Goal: Task Accomplishment & Management: Use online tool/utility

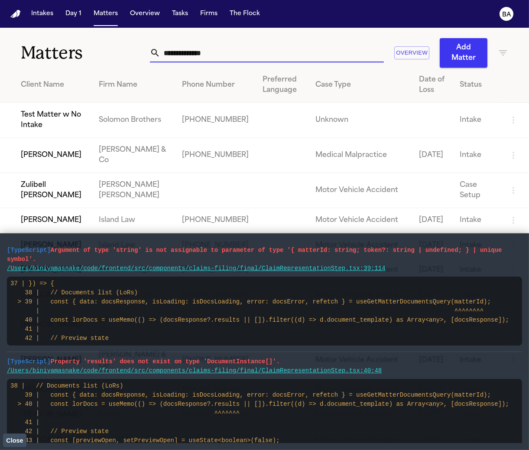
click at [257, 59] on input "text" at bounding box center [272, 52] width 224 height 19
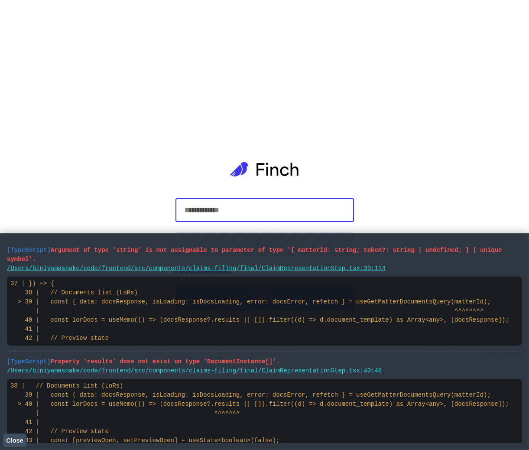
click at [0, 450] on com-1password-button at bounding box center [0, 450] width 0 height 0
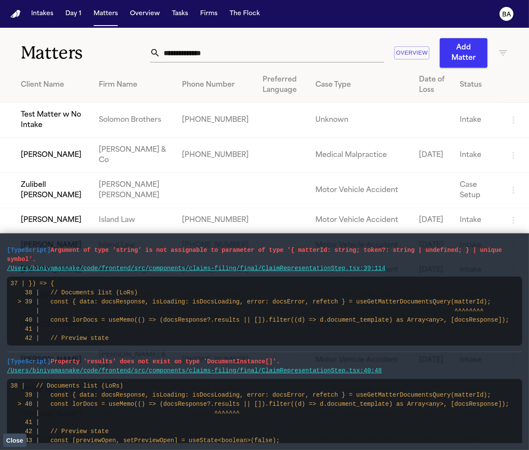
drag, startPoint x: 323, startPoint y: 57, endPoint x: 324, endPoint y: 52, distance: 4.4
click at [323, 56] on input "text" at bounding box center [272, 52] width 224 height 19
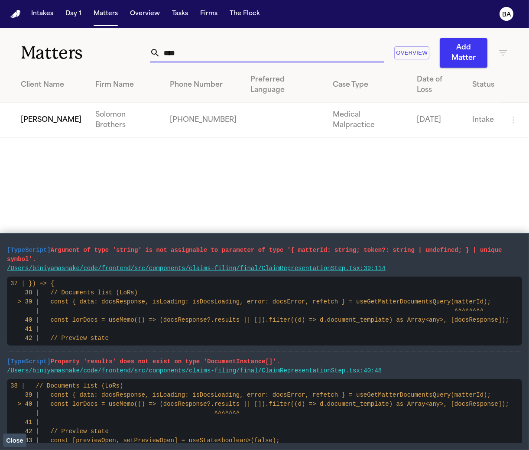
type input "****"
click at [52, 106] on td "Alex Gomez" at bounding box center [44, 120] width 88 height 35
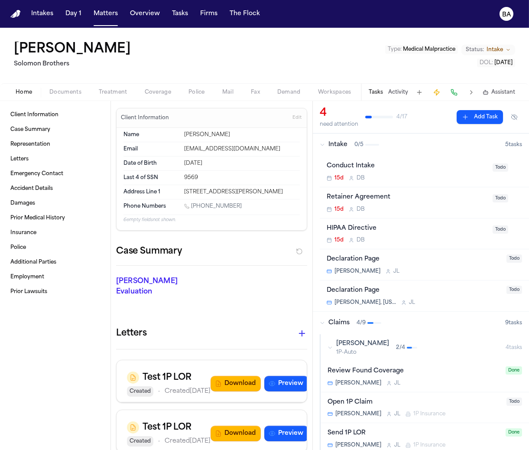
click at [160, 89] on span "Coverage" at bounding box center [158, 92] width 26 height 7
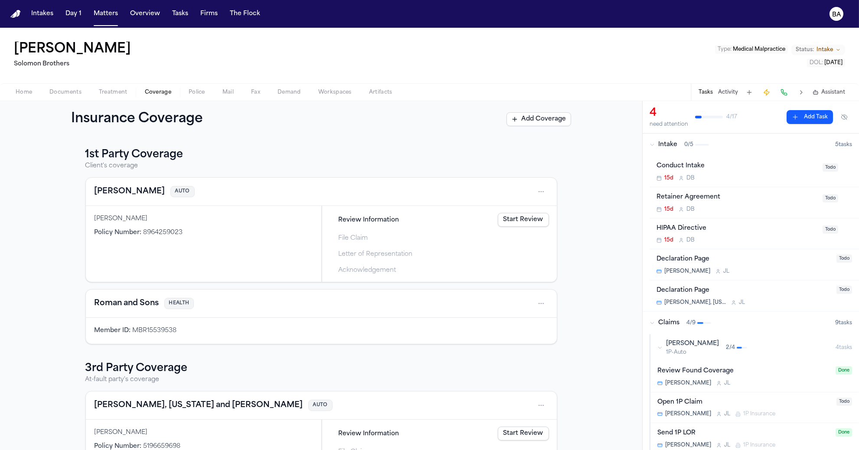
click at [348, 156] on h3 "1st Party Coverage" at bounding box center [321, 155] width 472 height 14
click at [343, 239] on span "File Claim" at bounding box center [354, 236] width 31 height 9
click at [365, 269] on span "Acknowledgement" at bounding box center [368, 270] width 58 height 9
click at [526, 233] on link "Start Filing" at bounding box center [526, 236] width 45 height 14
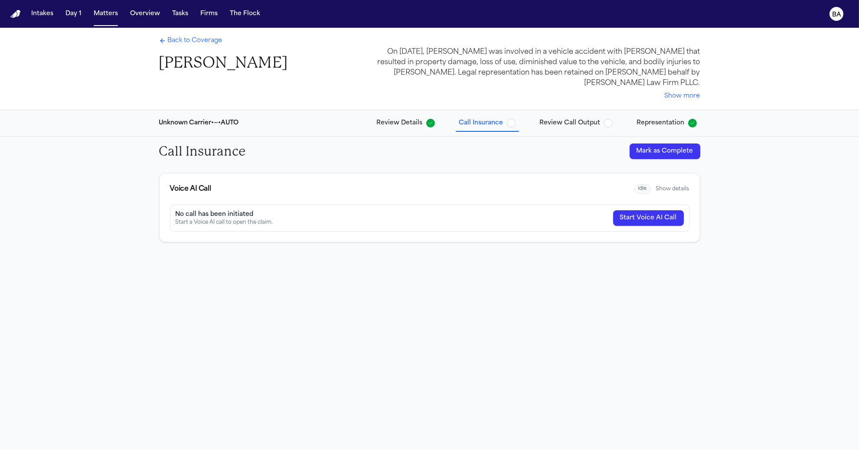
click at [529, 123] on span "Review Call Output" at bounding box center [570, 123] width 61 height 9
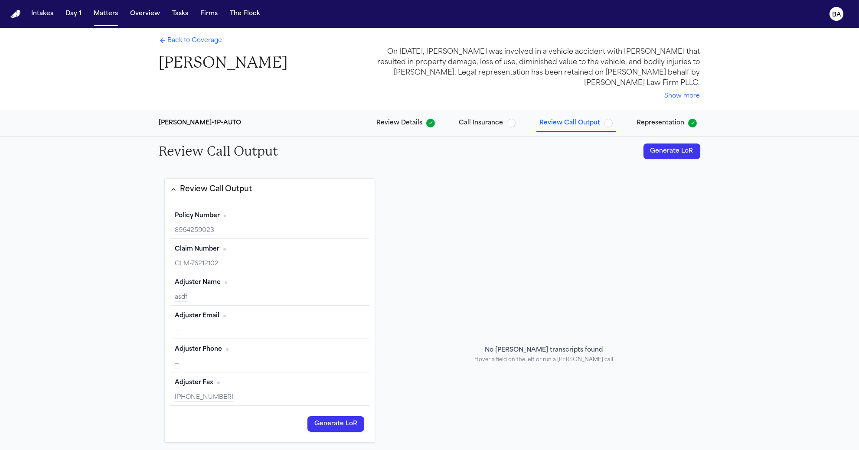
click at [529, 121] on span "Representation" at bounding box center [661, 123] width 48 height 9
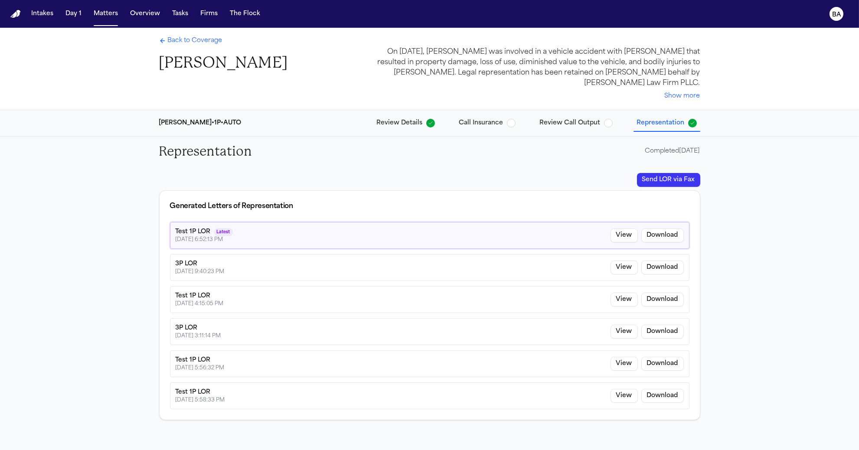
scroll to position [27, 0]
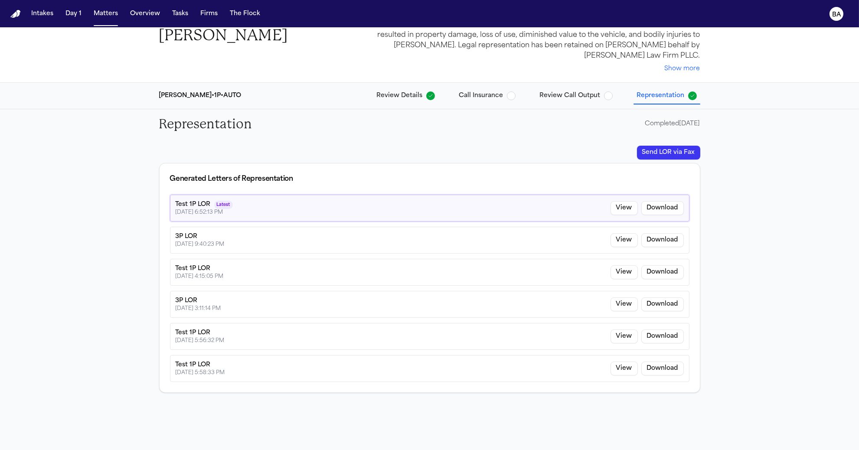
click at [529, 87] on div "Harris-Stewart • 1P • AUTO Review Details Call Insurance Review Call Output Rep…" at bounding box center [429, 96] width 555 height 26
click at [529, 91] on span "Review Call Output" at bounding box center [570, 95] width 61 height 9
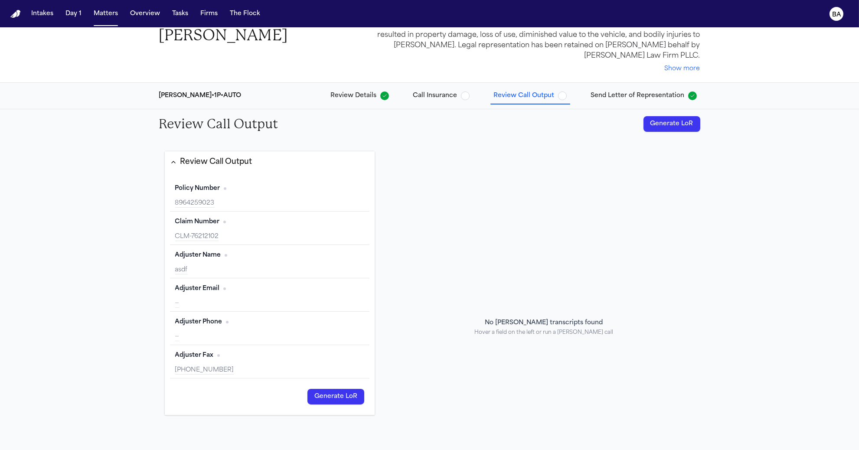
click at [357, 99] on span "Review Details" at bounding box center [354, 95] width 46 height 9
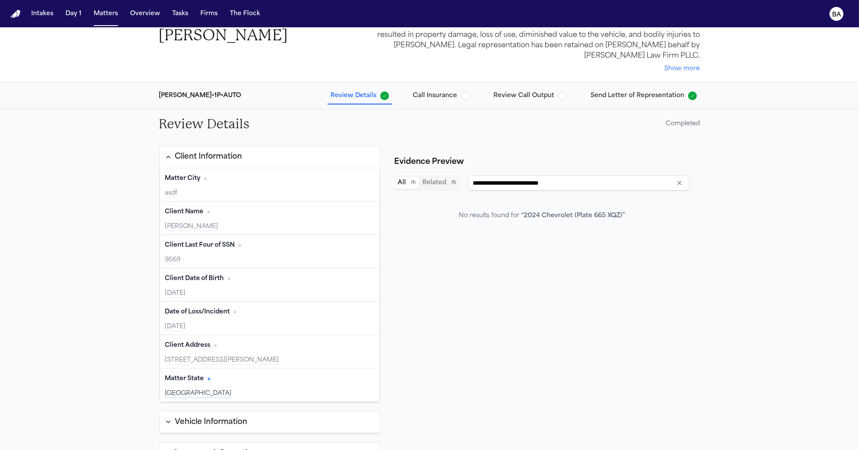
click at [234, 146] on button "Client Information" at bounding box center [270, 157] width 221 height 22
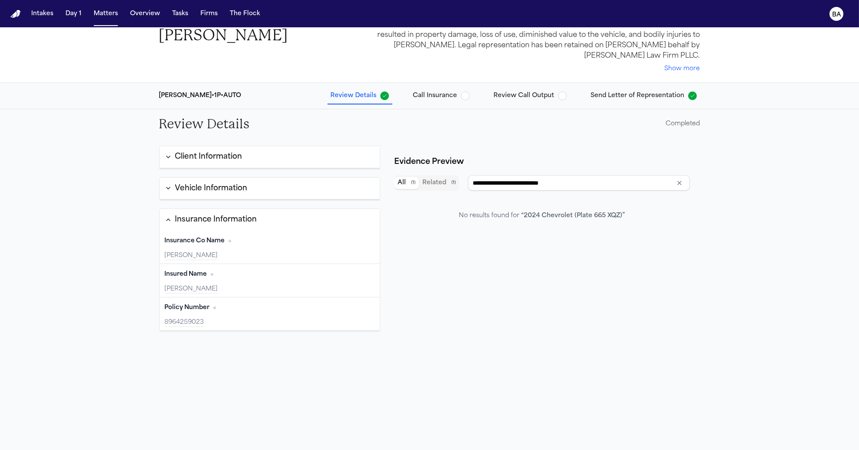
click at [377, 95] on span "Review Details" at bounding box center [354, 95] width 46 height 9
type input "**********"
click at [519, 95] on span "Review Call Output" at bounding box center [524, 95] width 61 height 9
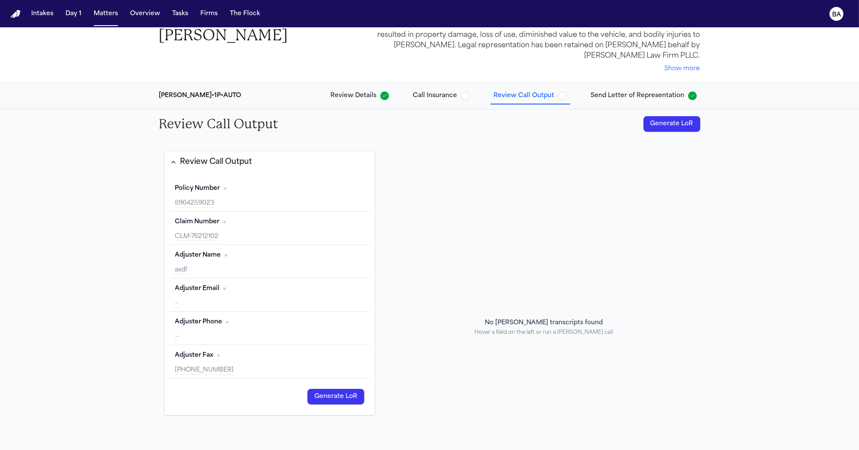
click at [529, 96] on span "Send Letter of Representation" at bounding box center [638, 95] width 94 height 9
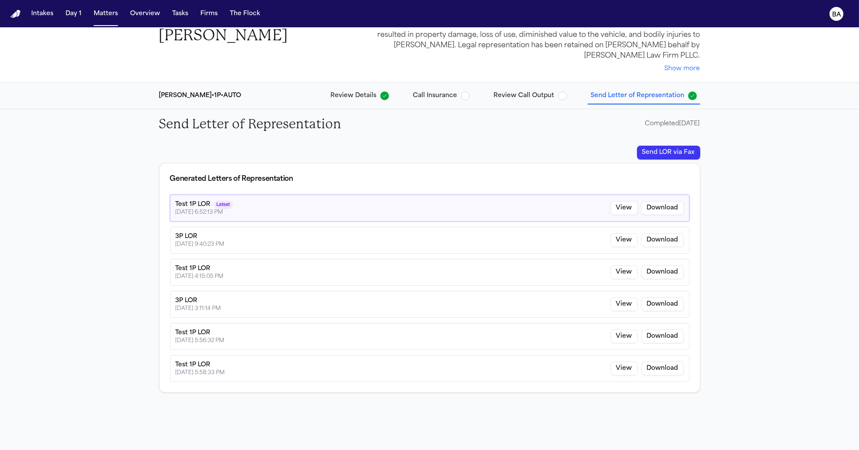
click at [529, 150] on button "Send LOR via Fax" at bounding box center [668, 153] width 63 height 14
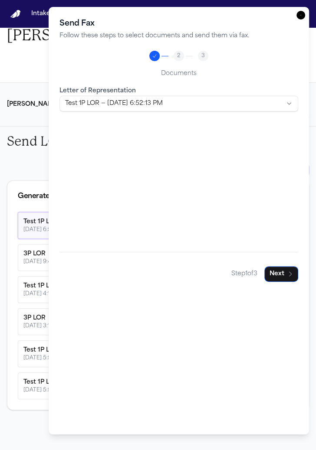
click at [303, 13] on icon "button" at bounding box center [300, 15] width 9 height 9
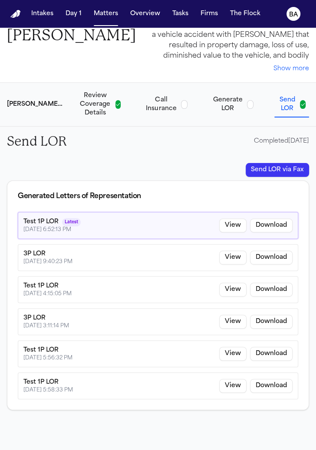
click at [231, 109] on span "Generate LOR" at bounding box center [228, 104] width 32 height 17
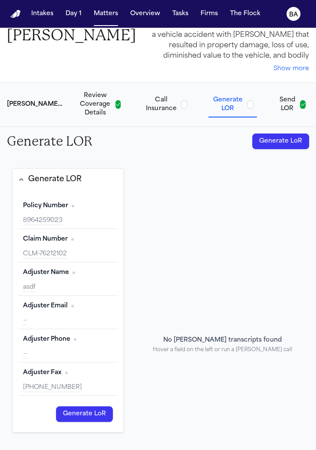
click at [278, 104] on span "Send LOR" at bounding box center [286, 104] width 19 height 17
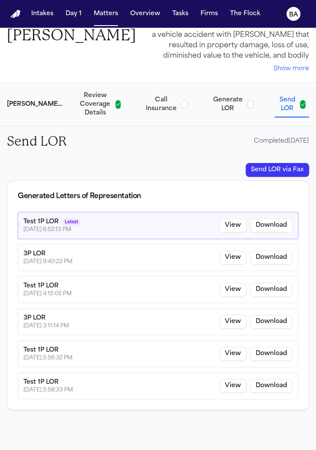
click at [232, 106] on span "Generate LOR" at bounding box center [228, 104] width 32 height 17
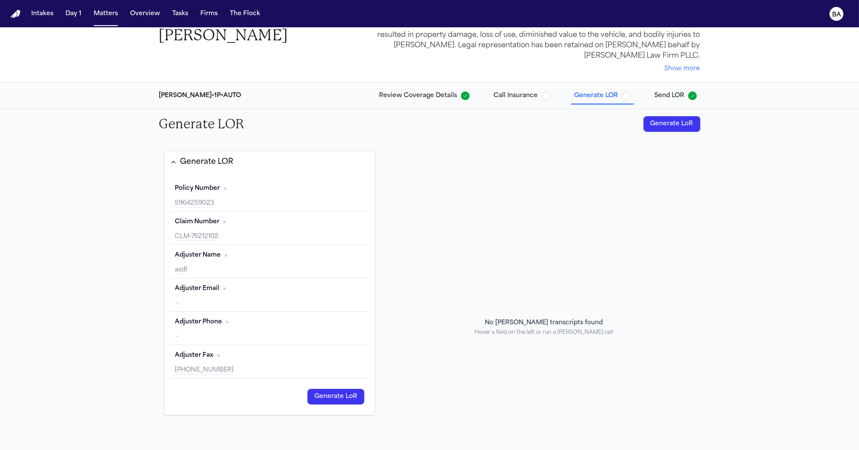
click at [431, 92] on span "Review Coverage Details" at bounding box center [418, 95] width 78 height 9
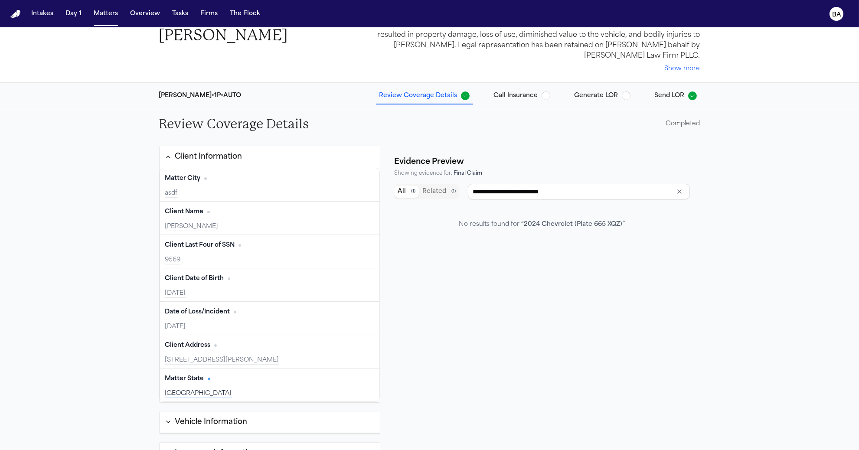
click at [514, 95] on span "Call Insurance" at bounding box center [516, 95] width 44 height 9
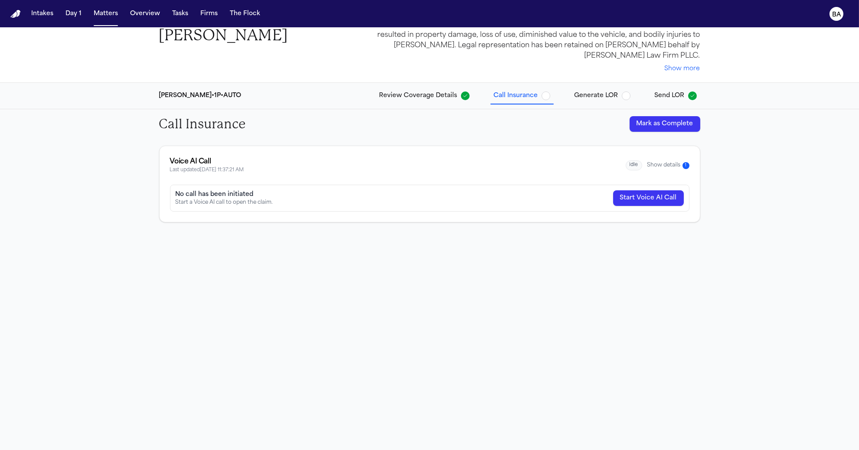
click at [529, 162] on button "Show details 1" at bounding box center [668, 165] width 42 height 7
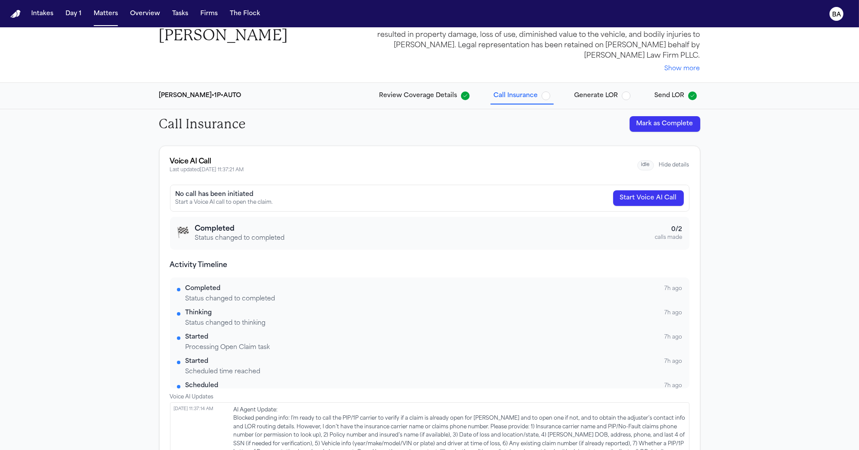
click at [529, 162] on button "Hide details" at bounding box center [674, 165] width 30 height 7
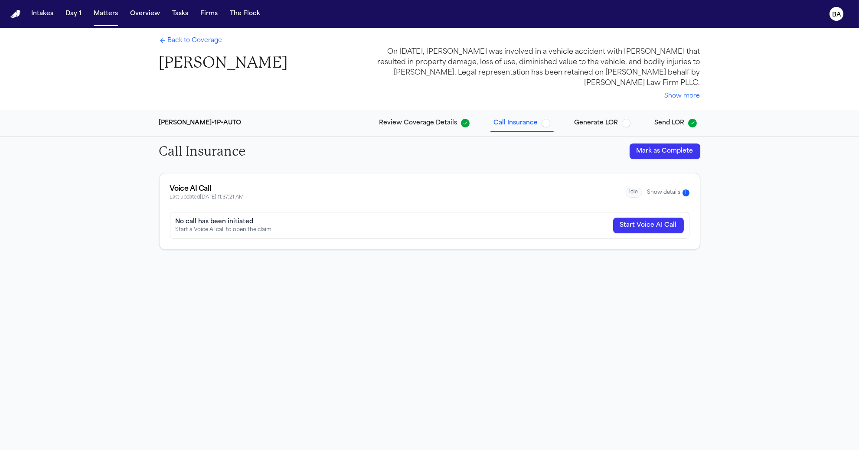
click at [183, 31] on div "Back to Coverage Alex Gomez On March 13, 2012, Alex Gomez was involved in a veh…" at bounding box center [429, 69] width 555 height 82
click at [183, 36] on div "Back to Coverage Alex Gomez On March 13, 2012, Alex Gomez was involved in a veh…" at bounding box center [429, 69] width 555 height 82
click at [183, 38] on span "Back to Coverage" at bounding box center [195, 40] width 55 height 9
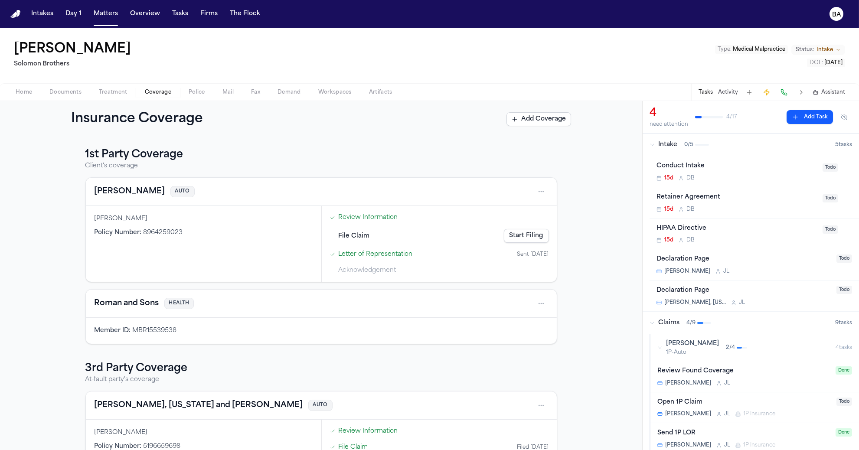
click at [523, 236] on link "Start Filing" at bounding box center [526, 236] width 45 height 14
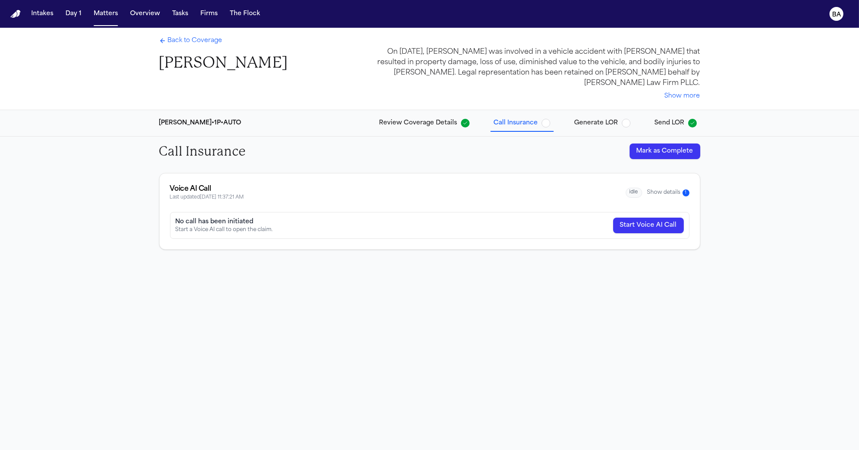
click at [529, 123] on span "Generate LOR" at bounding box center [596, 123] width 44 height 9
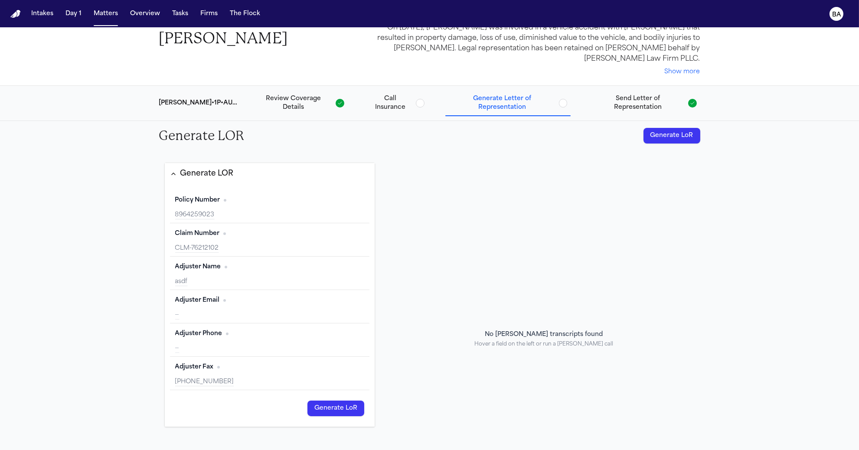
scroll to position [31, 0]
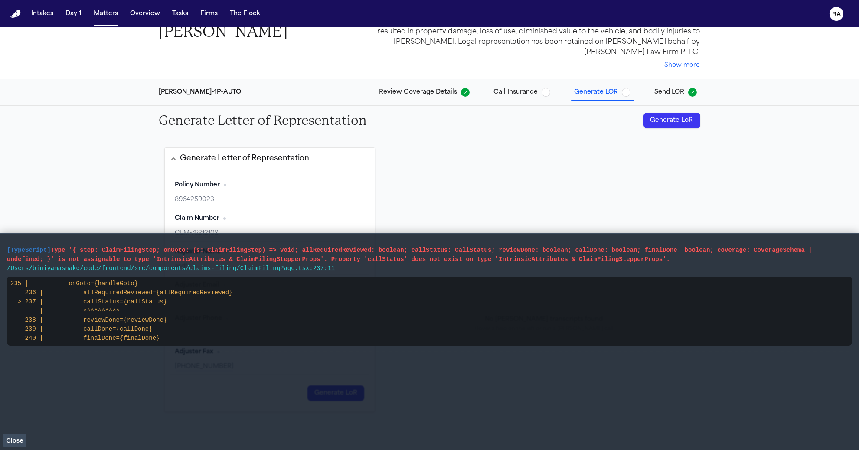
click at [12, 442] on span "Close" at bounding box center [14, 440] width 17 height 7
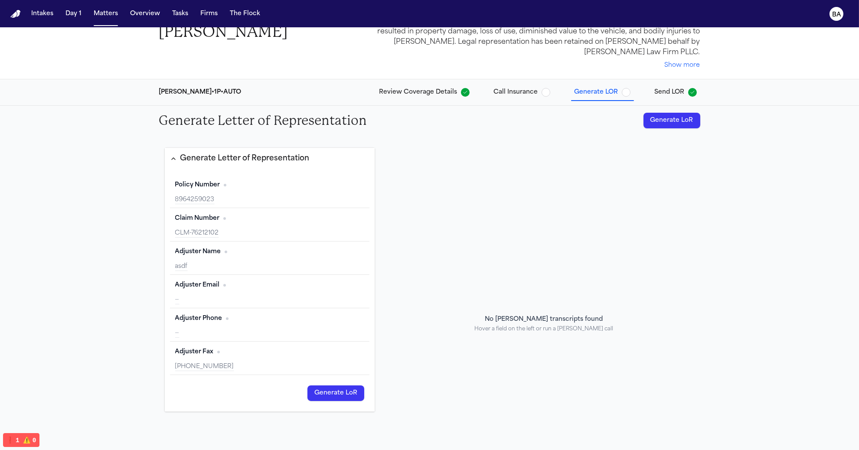
click at [529, 91] on span "Send LOR" at bounding box center [670, 92] width 30 height 9
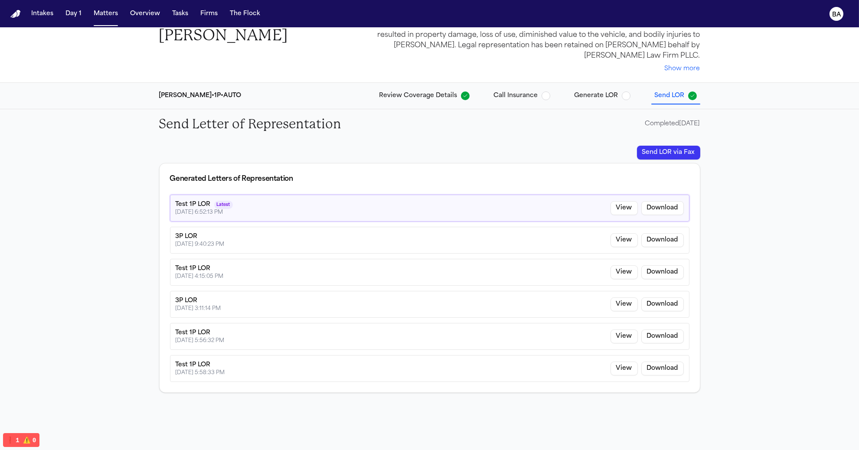
click at [529, 150] on button "Send LOR via Fax" at bounding box center [668, 153] width 63 height 14
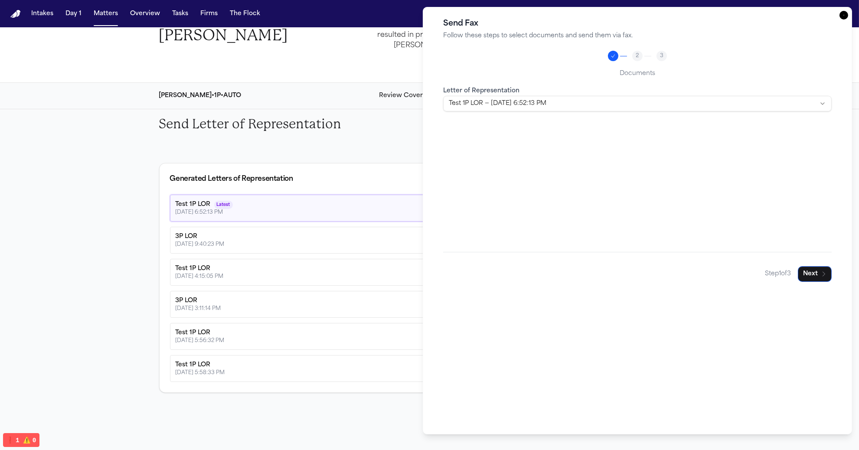
click at [529, 17] on icon "button" at bounding box center [843, 15] width 9 height 9
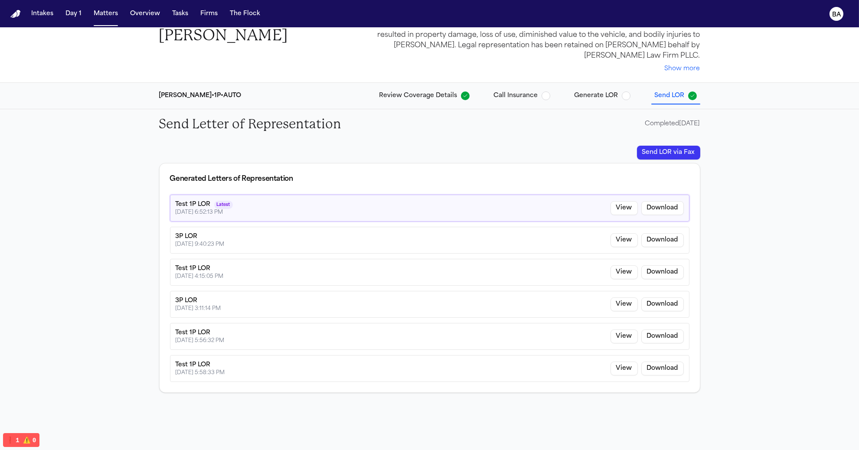
click at [529, 98] on span "Generate LOR" at bounding box center [602, 95] width 56 height 9
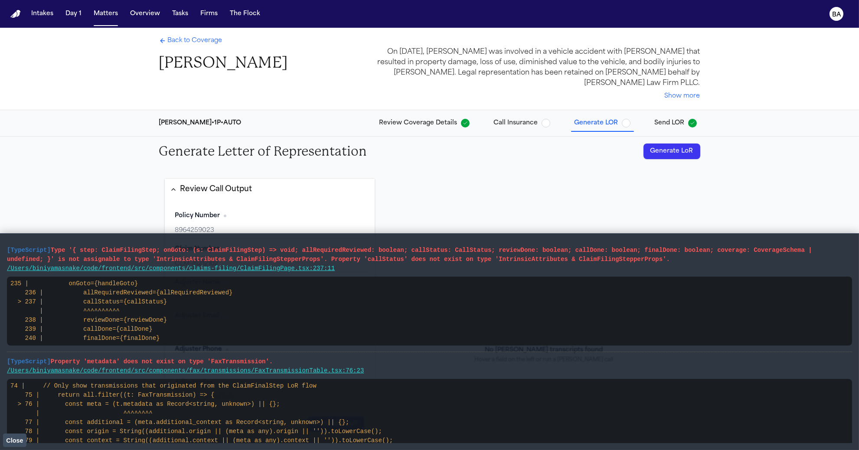
click at [594, 127] on span "Generate LOR" at bounding box center [596, 123] width 44 height 9
click at [500, 120] on span "Call Insurance" at bounding box center [516, 123] width 44 height 9
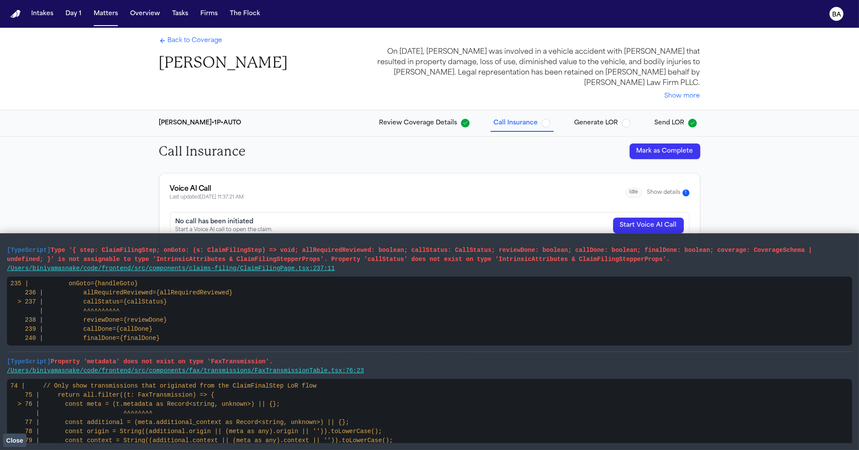
click at [401, 124] on span "Review Coverage Details" at bounding box center [418, 123] width 78 height 9
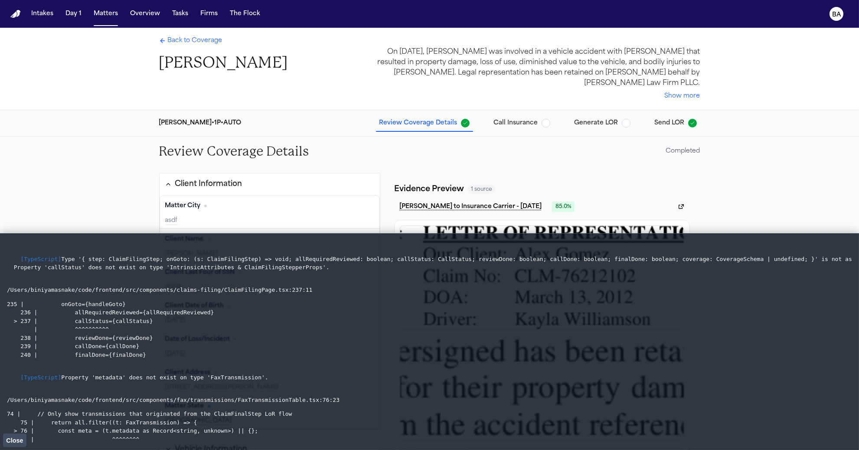
click at [671, 122] on span "Send LOR" at bounding box center [670, 123] width 30 height 9
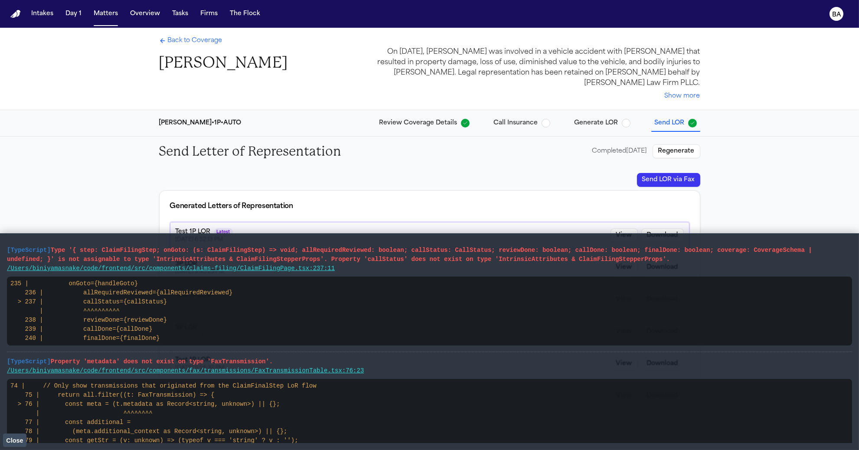
click at [623, 154] on div "Completed 09/01/2025" at bounding box center [619, 151] width 55 height 9
click at [9, 437] on span "Close" at bounding box center [14, 440] width 17 height 7
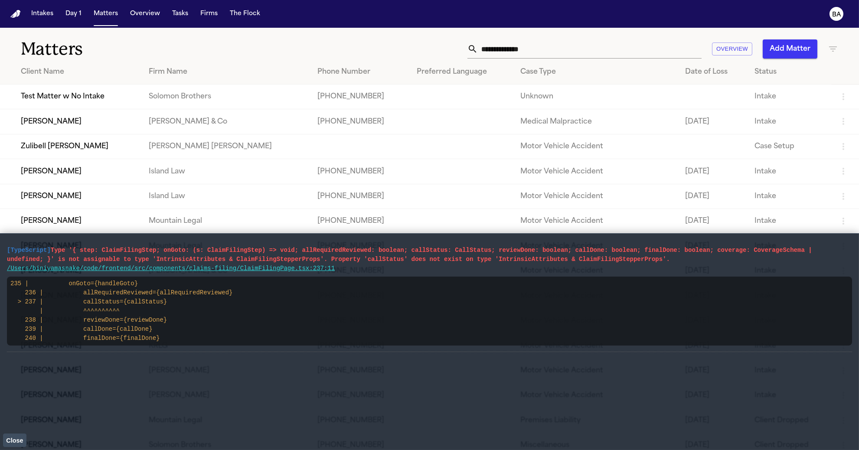
click at [365, 40] on div "Overview Add Matter" at bounding box center [549, 48] width 578 height 19
click at [505, 49] on input "text" at bounding box center [590, 48] width 224 height 19
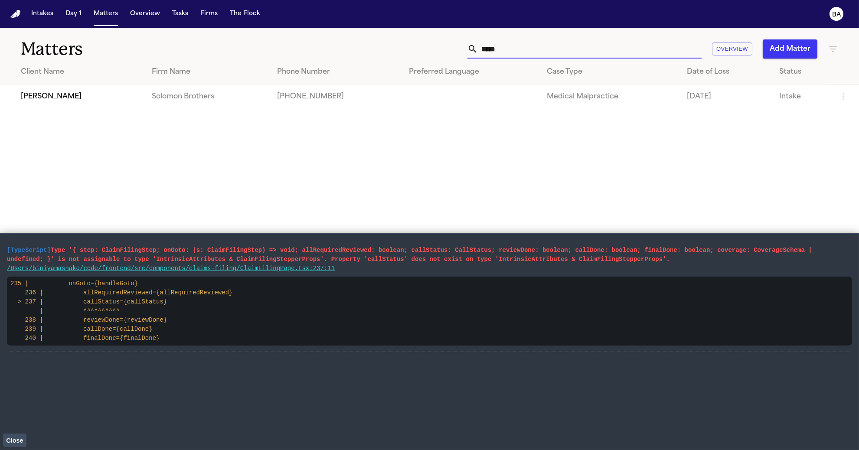
type input "*****"
click at [69, 100] on td "[PERSON_NAME]" at bounding box center [72, 97] width 145 height 25
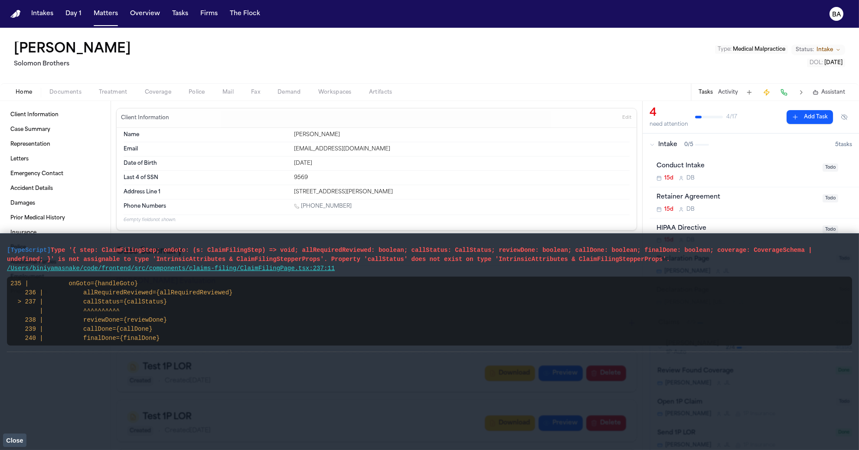
click at [158, 94] on span "Coverage" at bounding box center [158, 92] width 26 height 7
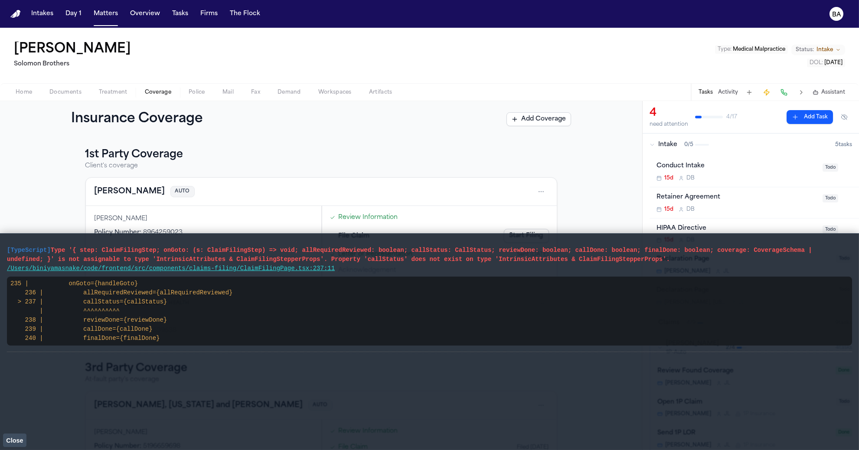
click at [13, 443] on span "Close" at bounding box center [14, 440] width 17 height 7
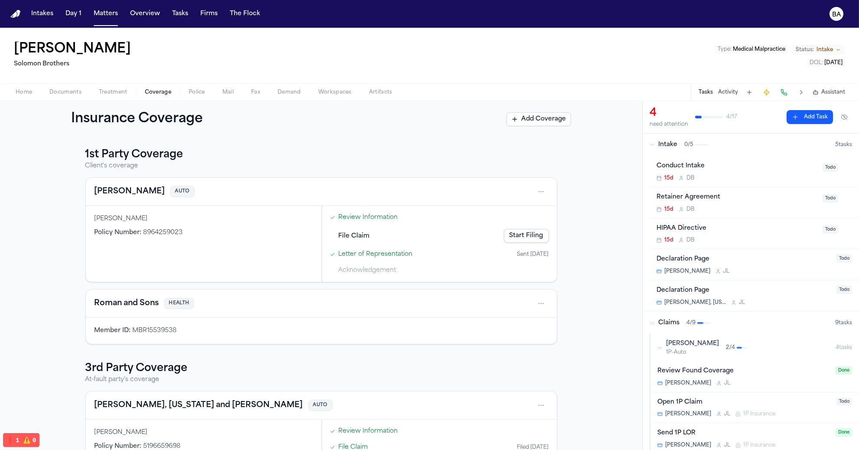
click at [539, 234] on link "Start Filing" at bounding box center [526, 236] width 45 height 14
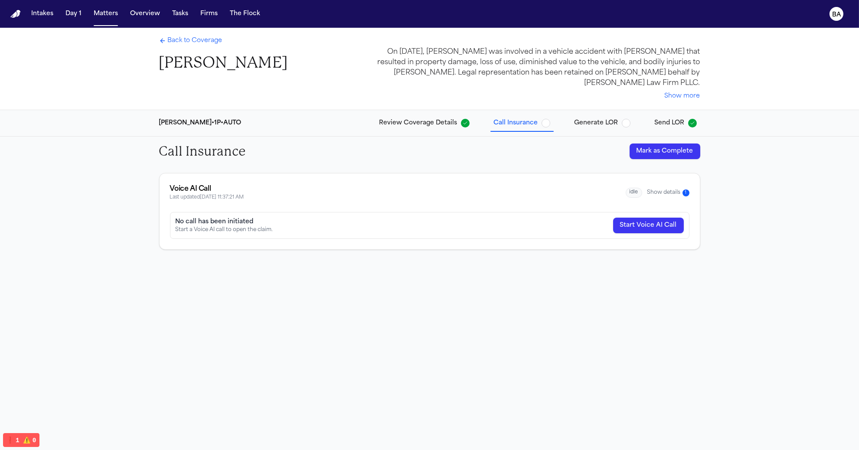
click at [600, 126] on span "Generate LOR" at bounding box center [596, 123] width 44 height 9
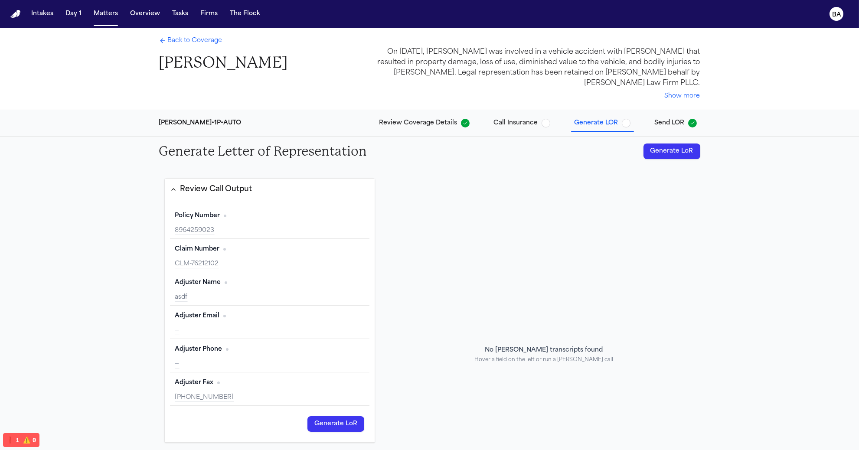
click at [500, 342] on div "No Bland transcripts found Hover a field on the left or run a Bland call" at bounding box center [543, 355] width 139 height 52
click at [656, 125] on span "Send LOR" at bounding box center [670, 123] width 30 height 9
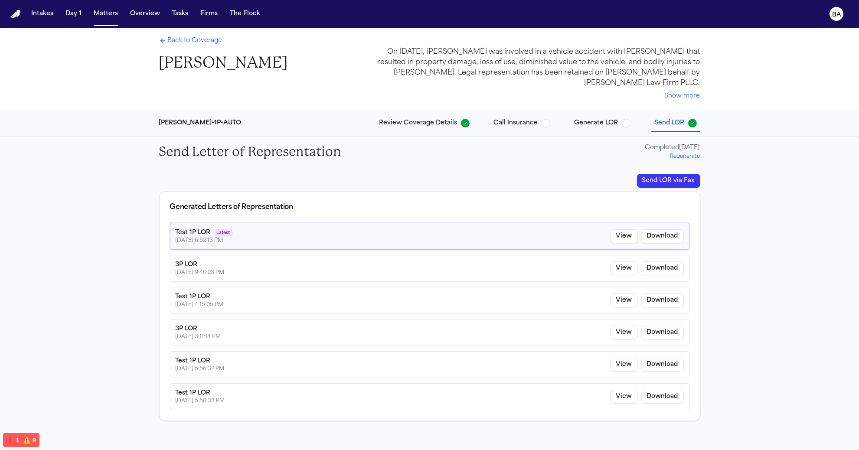
click at [611, 126] on span "Generate LOR" at bounding box center [596, 123] width 44 height 9
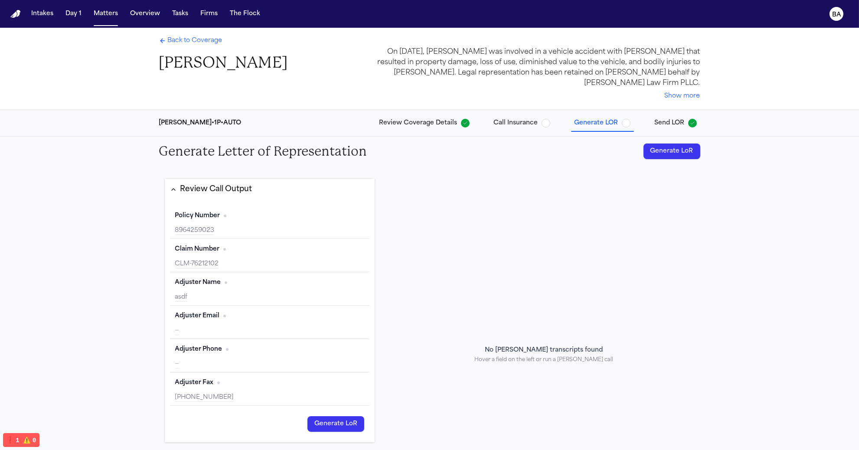
click at [656, 121] on span "Send LOR" at bounding box center [670, 123] width 30 height 9
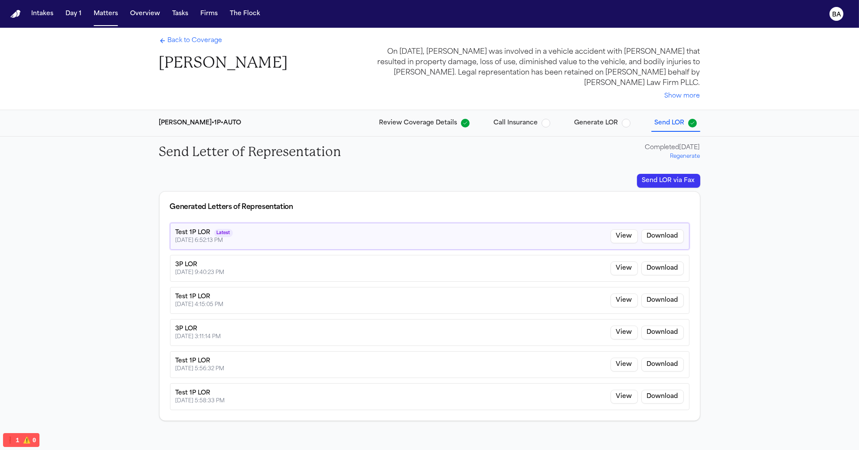
click at [610, 126] on span "Generate LOR" at bounding box center [596, 123] width 44 height 9
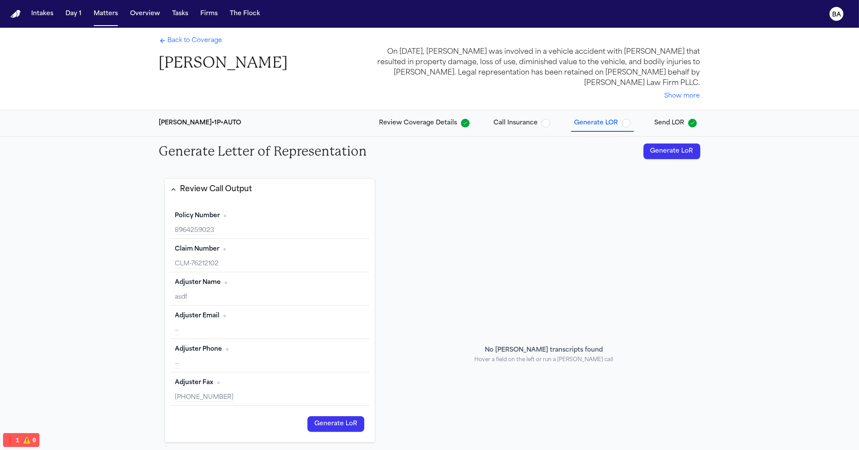
click at [522, 122] on span "Call Insurance" at bounding box center [516, 123] width 44 height 9
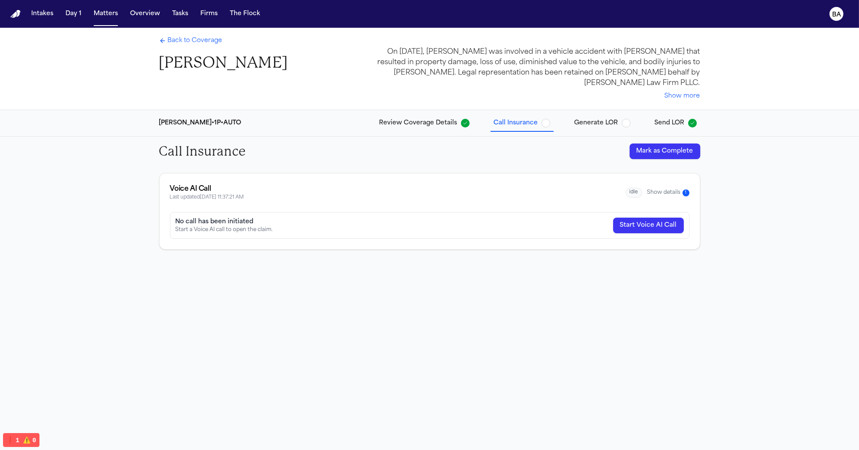
click at [589, 119] on span "Generate LOR" at bounding box center [596, 123] width 44 height 9
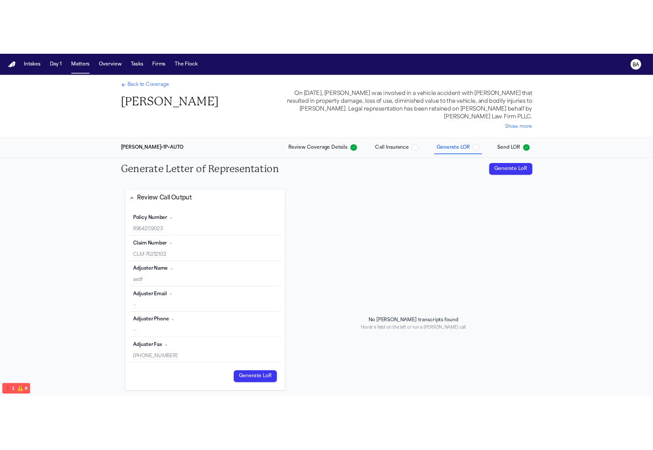
scroll to position [26, 0]
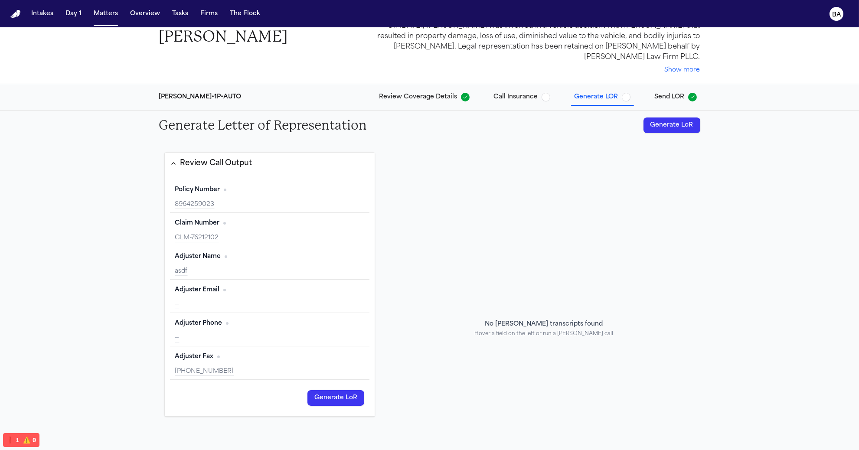
click at [661, 94] on span "Send LOR" at bounding box center [670, 97] width 30 height 9
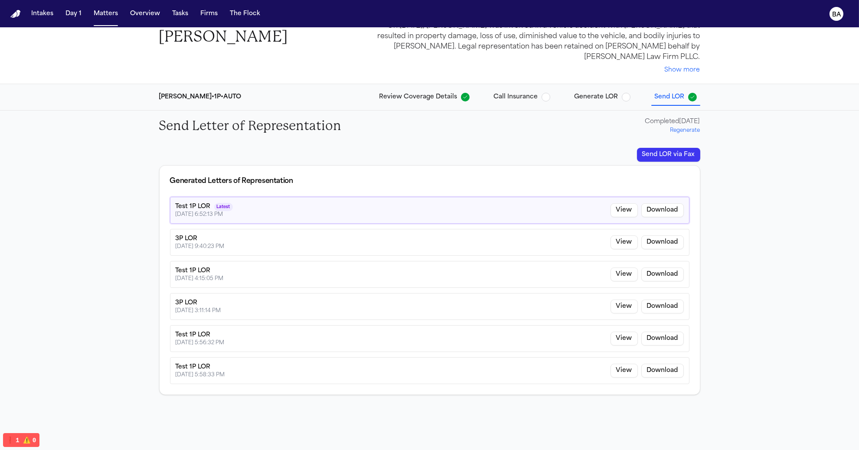
click at [659, 151] on button "Send LOR via Fax" at bounding box center [668, 155] width 63 height 14
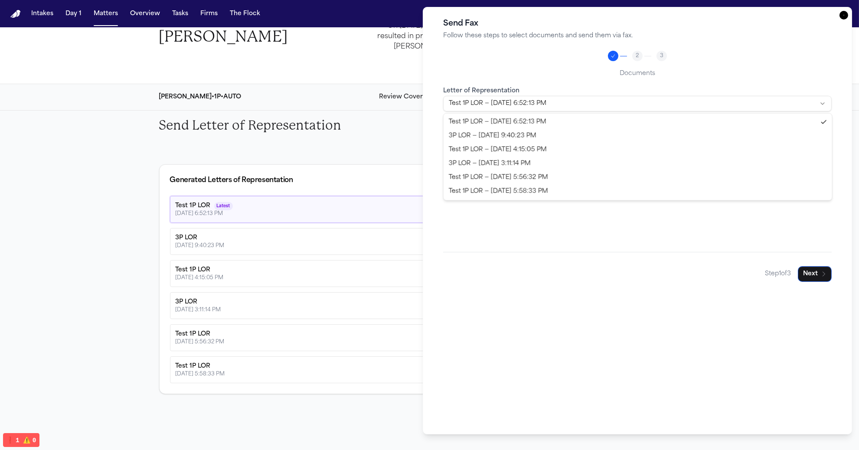
click at [572, 104] on body "Intakes Day 1 Matters Overview Tasks Firms The Flock BA Back to Coverage Alex G…" at bounding box center [429, 225] width 859 height 450
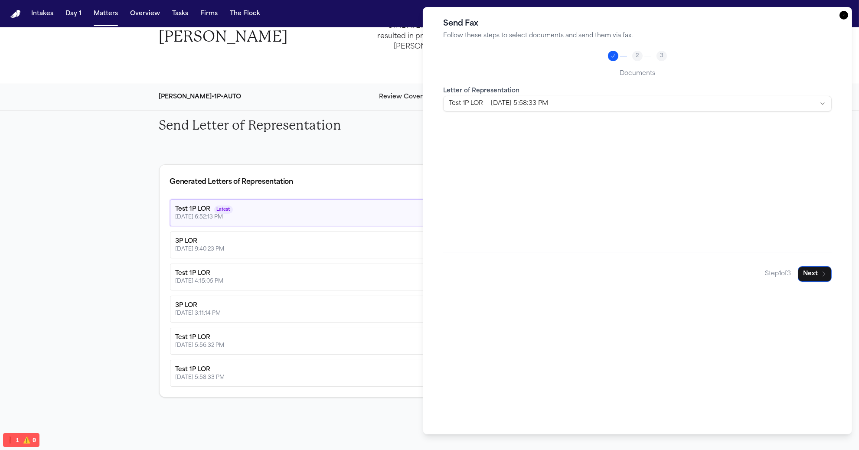
click at [832, 271] on div "Send Fax Follow these steps to select documents and send them via fax. 2 3 Docu…" at bounding box center [638, 221] width 408 height 406
click at [810, 277] on button "Next" at bounding box center [815, 274] width 34 height 16
click at [813, 274] on button "Next" at bounding box center [815, 274] width 34 height 16
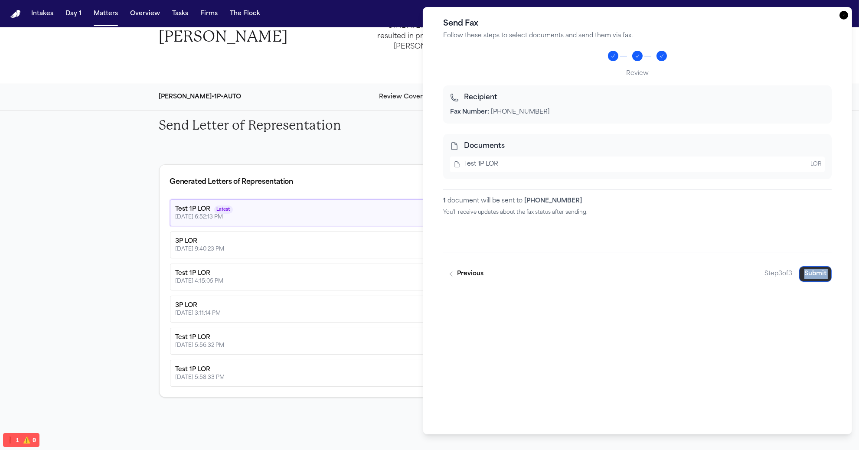
click at [813, 275] on button "Submit" at bounding box center [815, 274] width 33 height 16
click at [705, 313] on div "Send Fax Follow these steps to select documents and send them via fax. Review R…" at bounding box center [638, 221] width 408 height 406
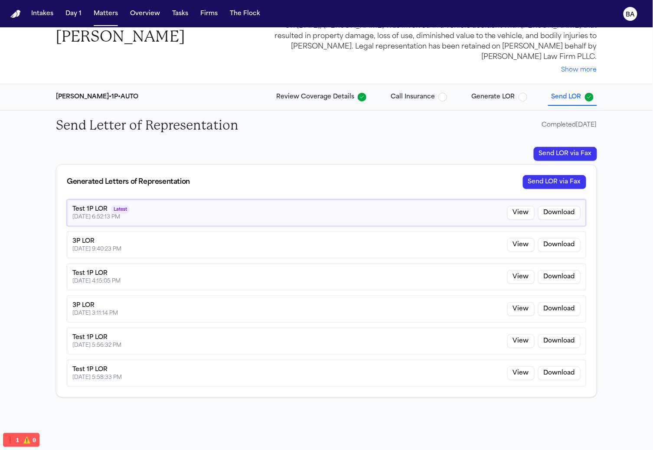
scroll to position [27, 0]
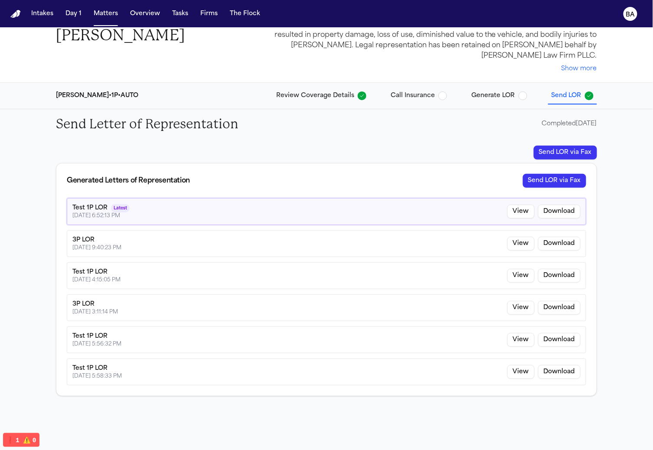
click at [510, 97] on span "Generate LOR" at bounding box center [493, 95] width 44 height 9
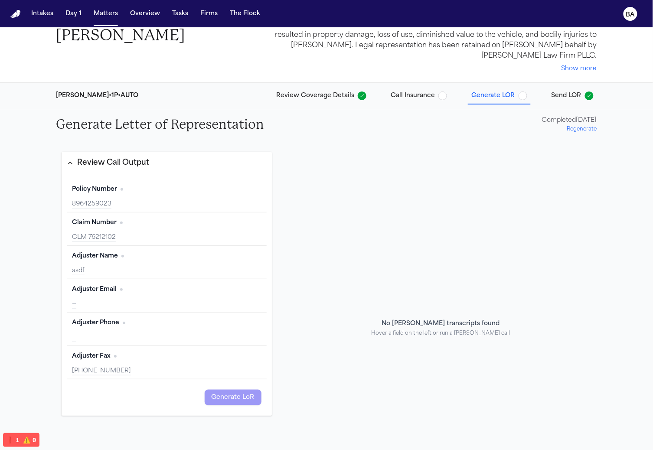
click at [584, 129] on button "Regenerate" at bounding box center [582, 129] width 30 height 7
click at [97, 169] on button "Review Call Output" at bounding box center [167, 163] width 210 height 22
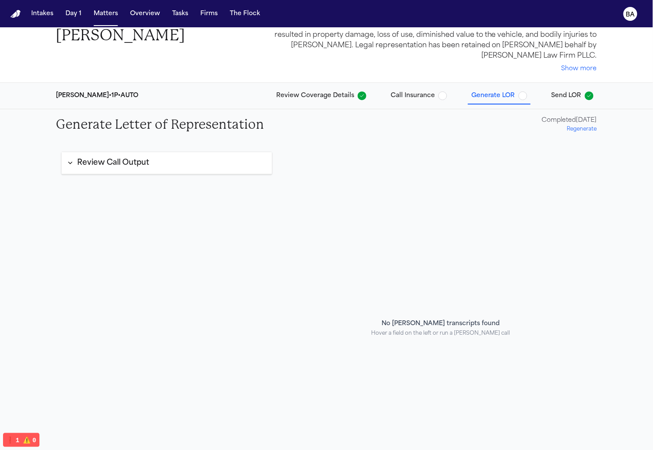
click at [97, 169] on button "Review Call Output" at bounding box center [167, 163] width 210 height 22
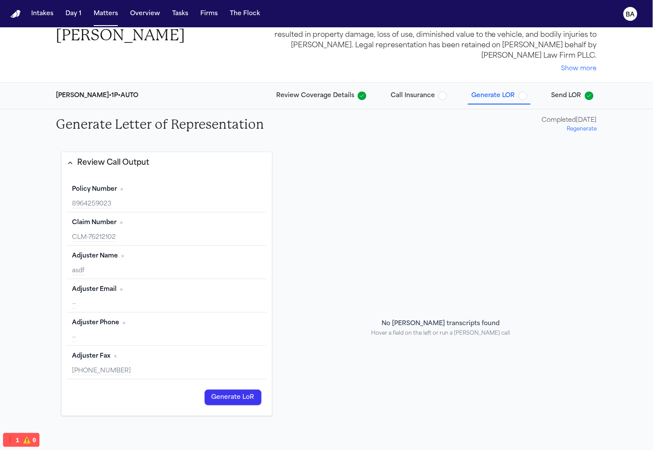
click at [544, 97] on div "Review Coverage Details Call Insurance Generate LOR Send LOR" at bounding box center [435, 96] width 324 height 16
click at [557, 91] on span "Send LOR" at bounding box center [566, 95] width 30 height 9
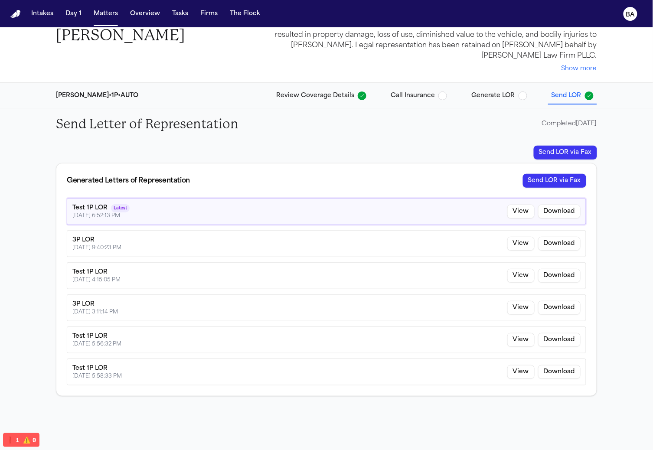
click at [473, 92] on span "Generate LOR" at bounding box center [493, 95] width 44 height 9
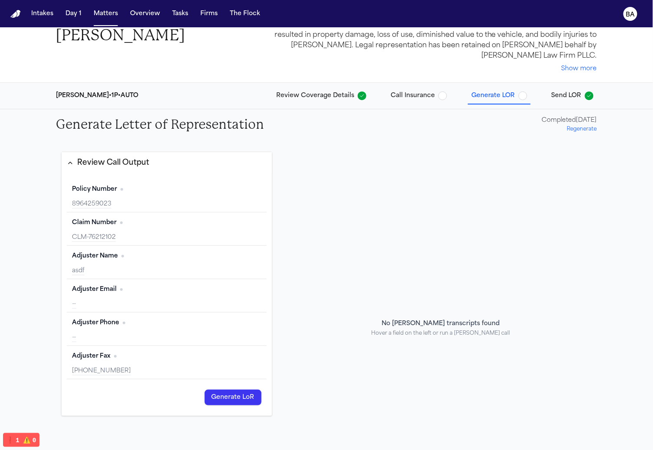
click at [587, 95] on icon "button" at bounding box center [588, 96] width 3 height 3
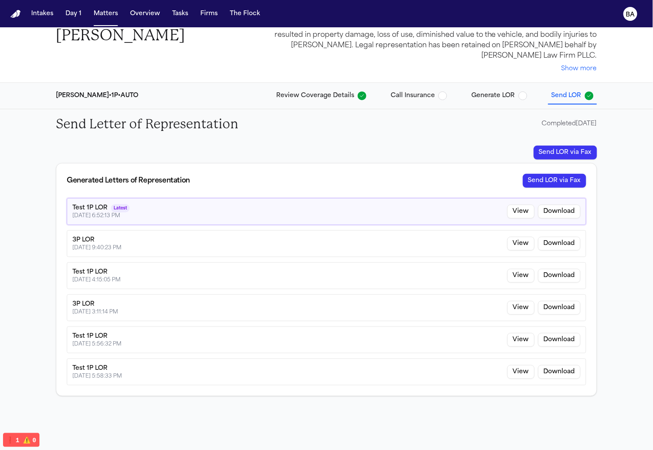
click at [300, 95] on span "Review Coverage Details" at bounding box center [315, 95] width 78 height 9
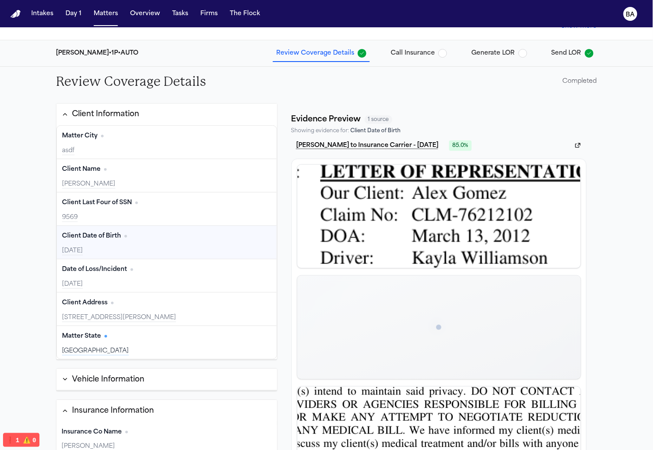
scroll to position [105, 0]
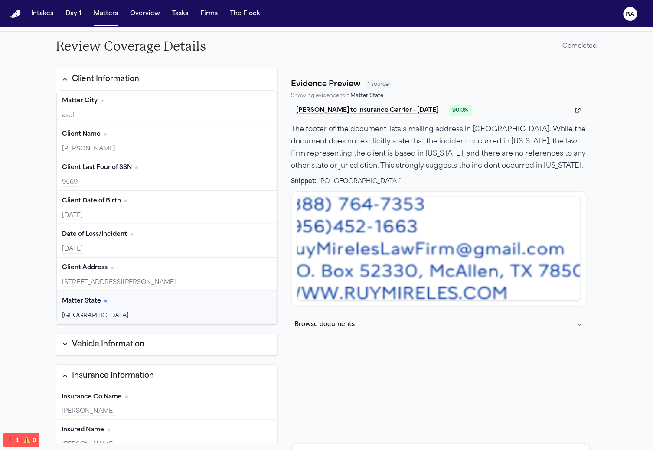
click at [140, 350] on button "Vehicle Information" at bounding box center [166, 345] width 221 height 22
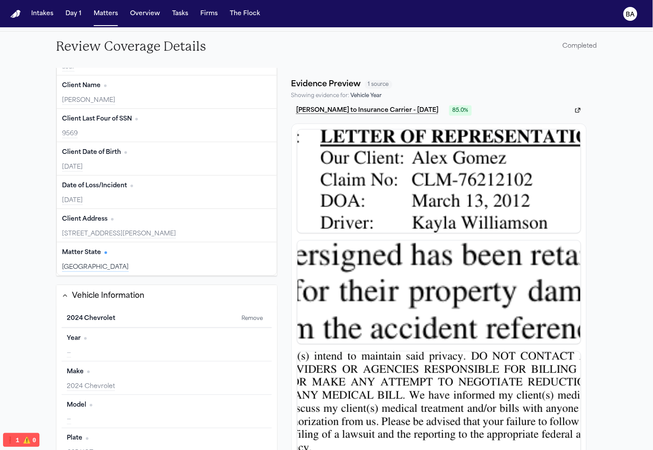
scroll to position [65, 0]
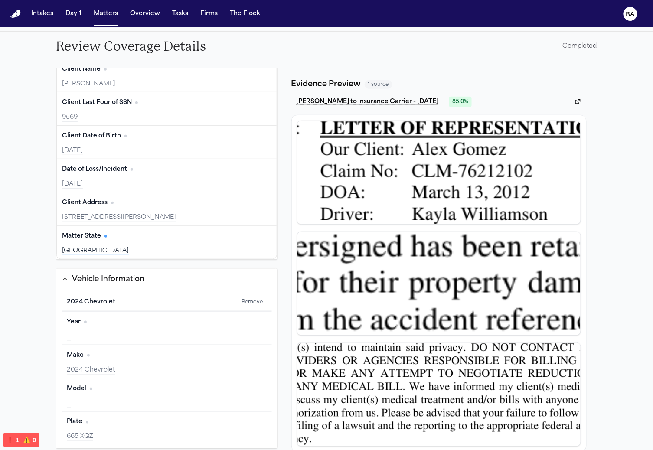
click at [100, 282] on button "Vehicle Information" at bounding box center [166, 280] width 221 height 22
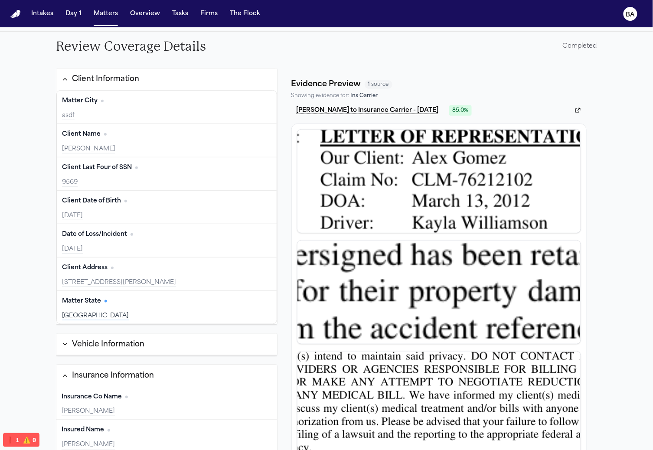
scroll to position [0, 0]
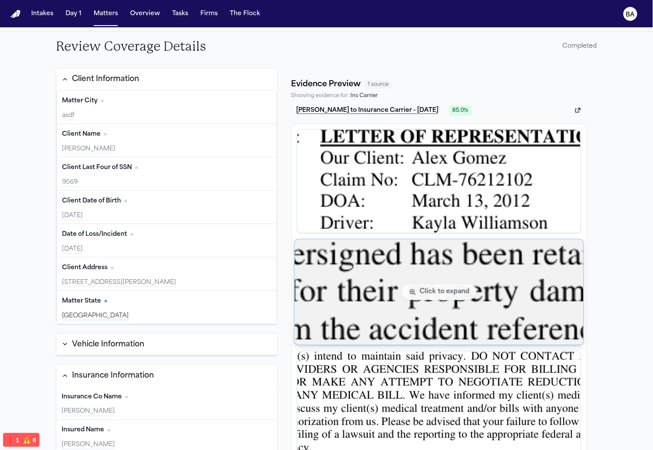
click at [463, 281] on img "View document section 6" at bounding box center [438, 292] width 289 height 105
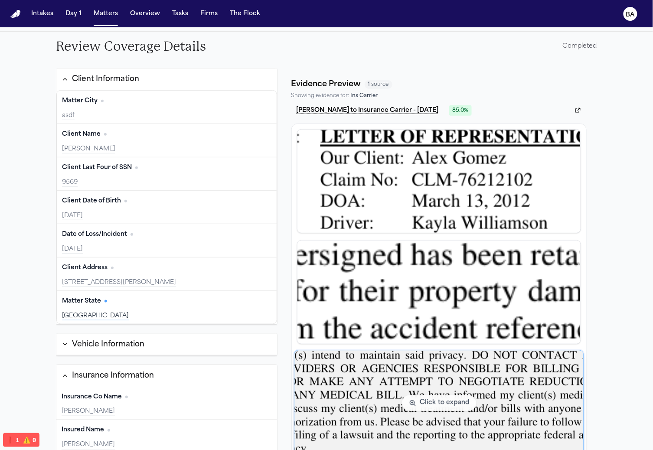
click at [454, 401] on img "View document section 8" at bounding box center [438, 403] width 289 height 105
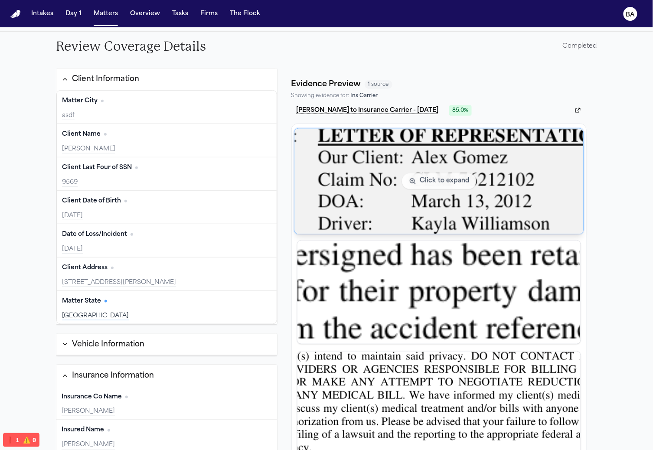
click at [456, 195] on img "View document section 4" at bounding box center [438, 181] width 289 height 105
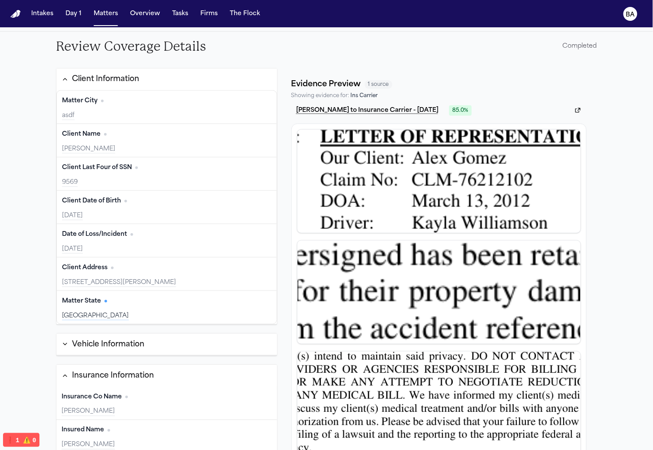
drag, startPoint x: 51, startPoint y: 316, endPoint x: 33, endPoint y: 313, distance: 18.8
click at [52, 316] on div "Client Information Matter City Edit asdf Client Name Edit Alex Gomez Client Las…" at bounding box center [326, 255] width 555 height 389
click at [173, 80] on button "Client Information" at bounding box center [166, 80] width 221 height 22
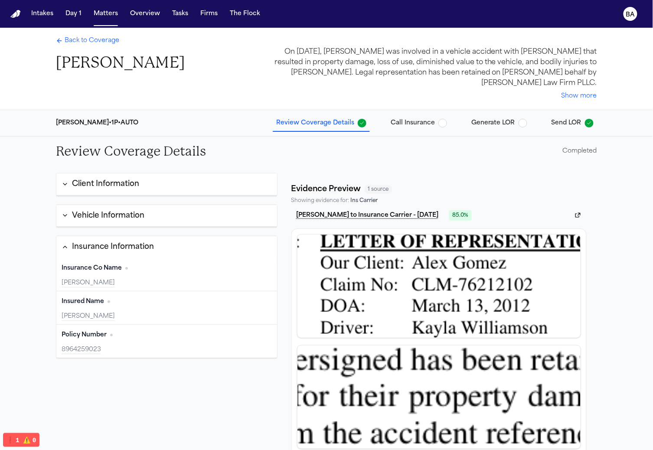
click at [112, 187] on div "Client Information" at bounding box center [105, 184] width 67 height 11
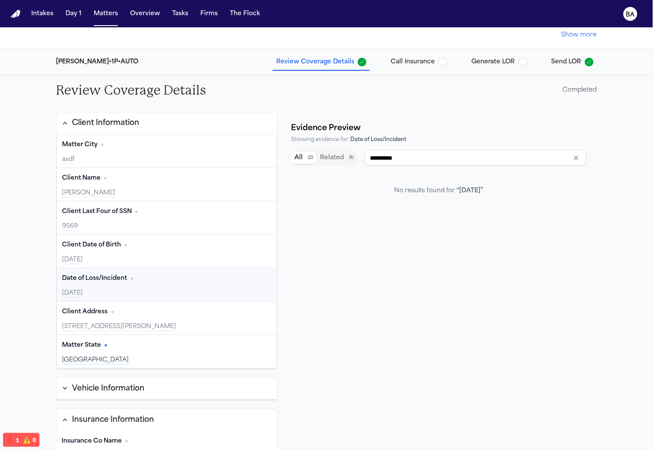
scroll to position [61, 0]
